Goal: Navigation & Orientation: Find specific page/section

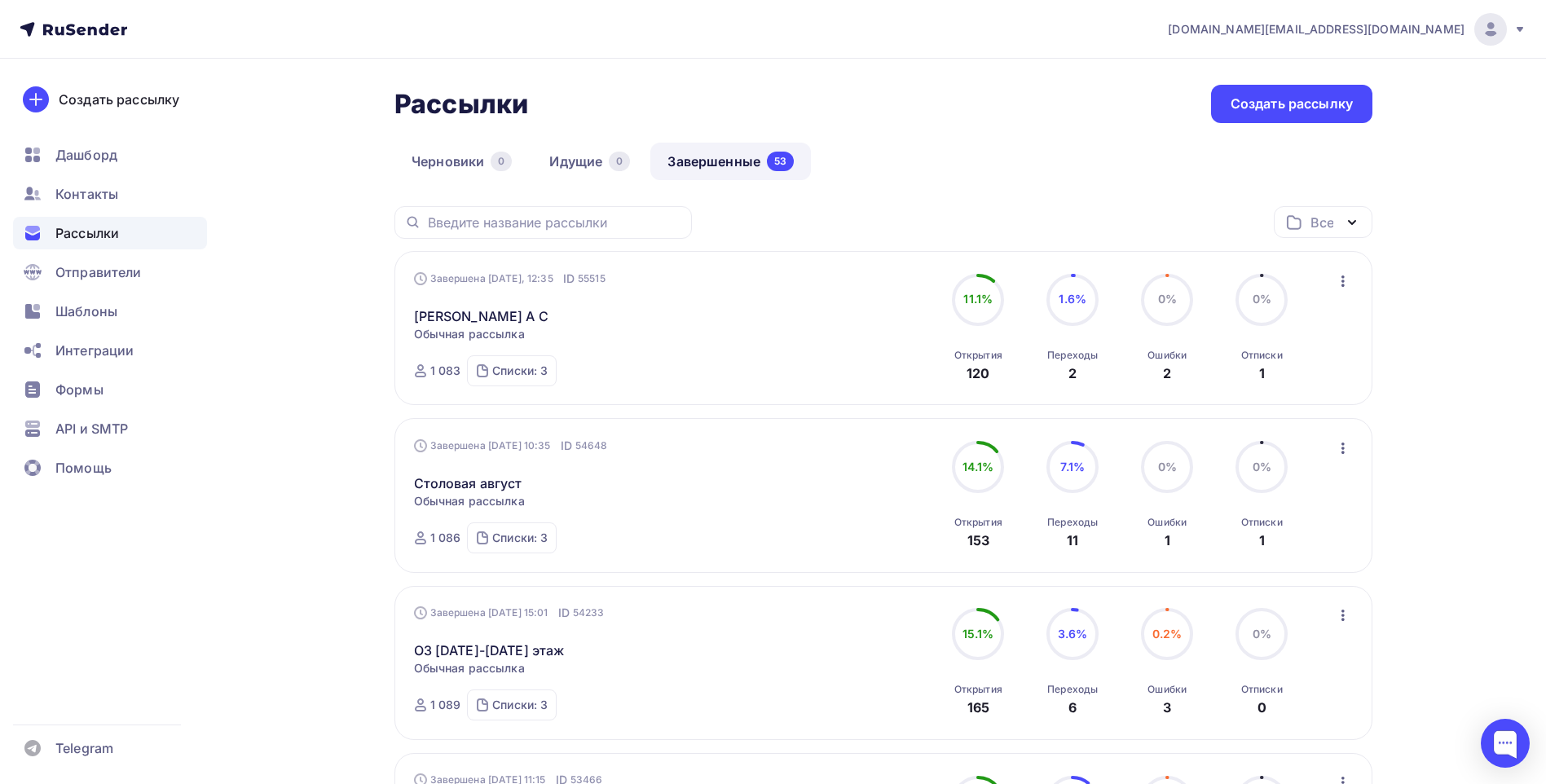
drag, startPoint x: 1068, startPoint y: 374, endPoint x: 1086, endPoint y: 374, distance: 18.0
click at [1086, 374] on div "Переходы 2" at bounding box center [1071, 361] width 50 height 44
click at [1008, 145] on div "Черновики 0 Идущие 0 Завершенные 53" at bounding box center [883, 174] width 978 height 64
click at [990, 201] on div "Черновики 0 Идущие 0 Завершенные 53" at bounding box center [883, 174] width 978 height 64
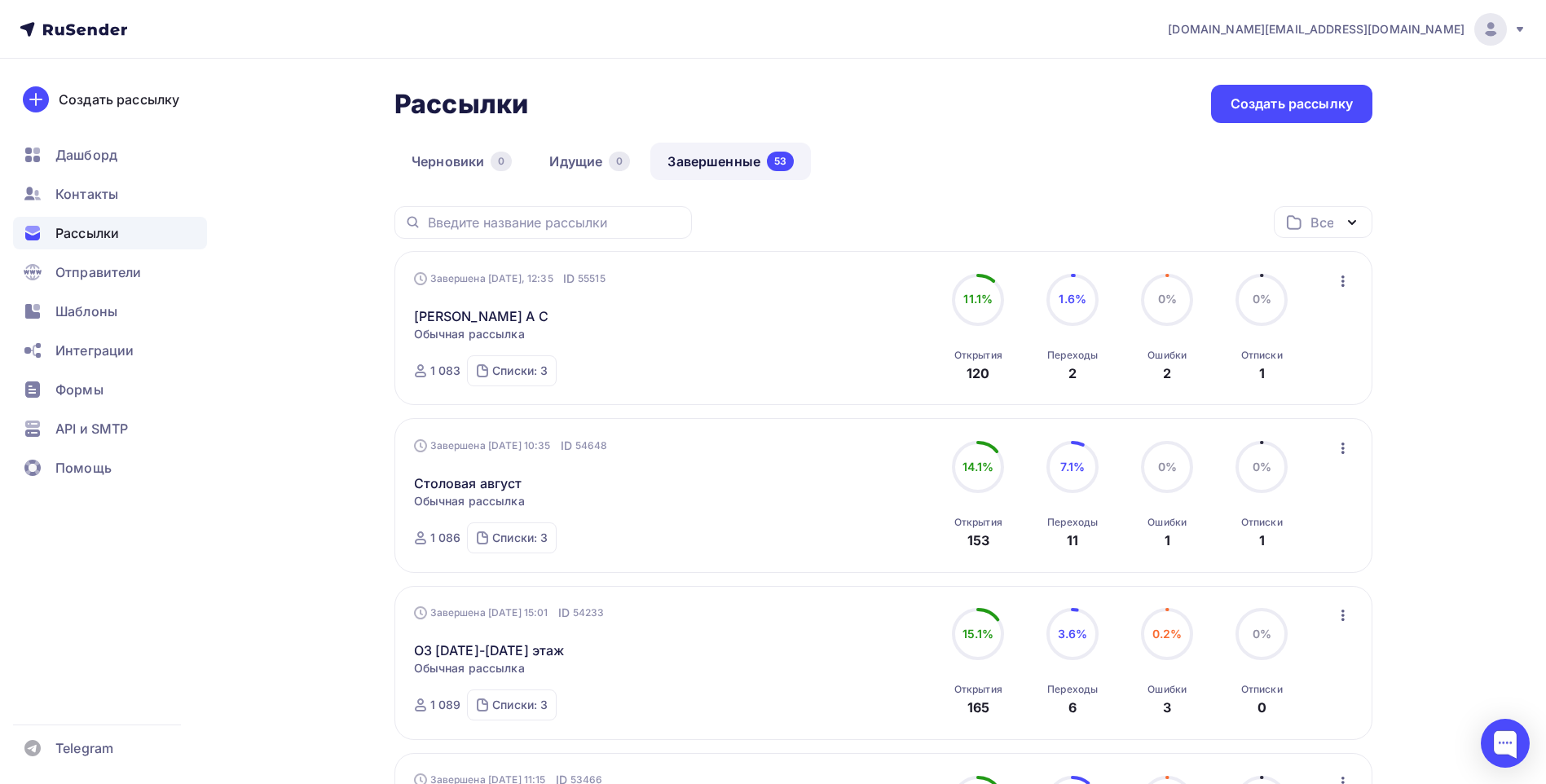
click at [933, 198] on div "Черновики 0 Идущие 0 Завершенные 53" at bounding box center [883, 174] width 978 height 64
drag, startPoint x: 355, startPoint y: 221, endPoint x: 766, endPoint y: 158, distance: 415.8
